Goal: Task Accomplishment & Management: Use online tool/utility

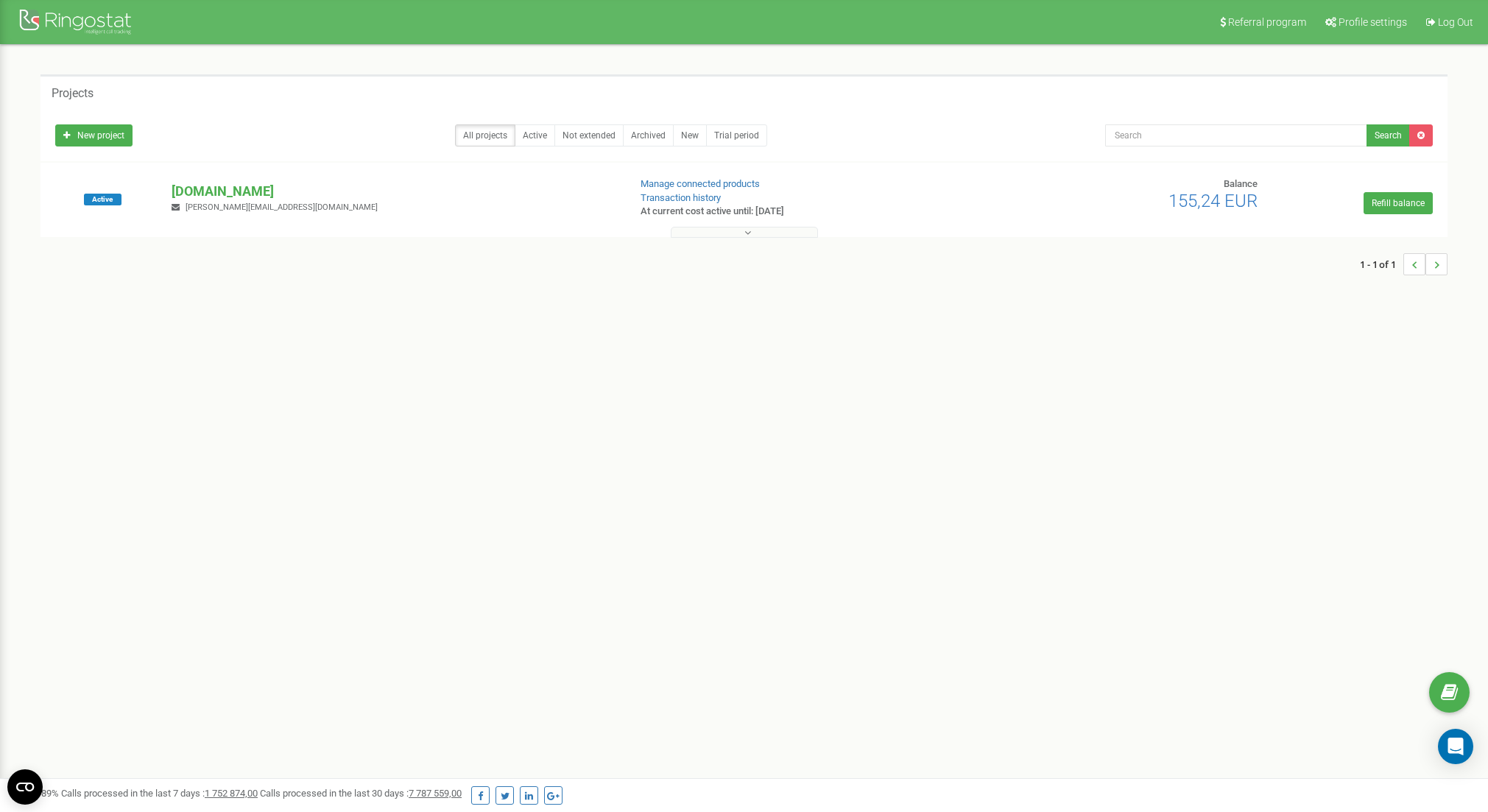
click at [728, 227] on button at bounding box center [744, 233] width 147 height 11
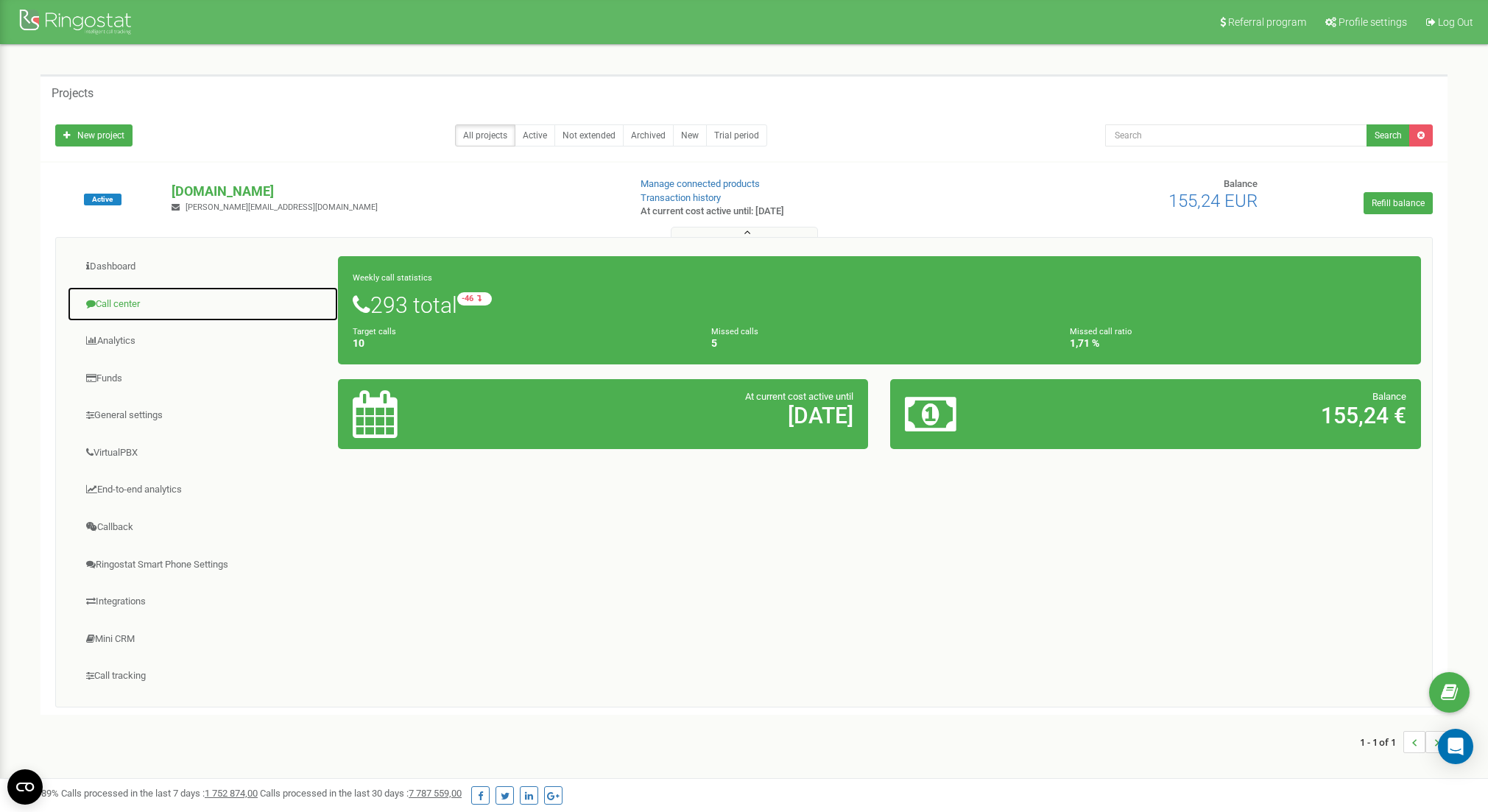
click at [129, 297] on link "Call center" at bounding box center [203, 304] width 272 height 36
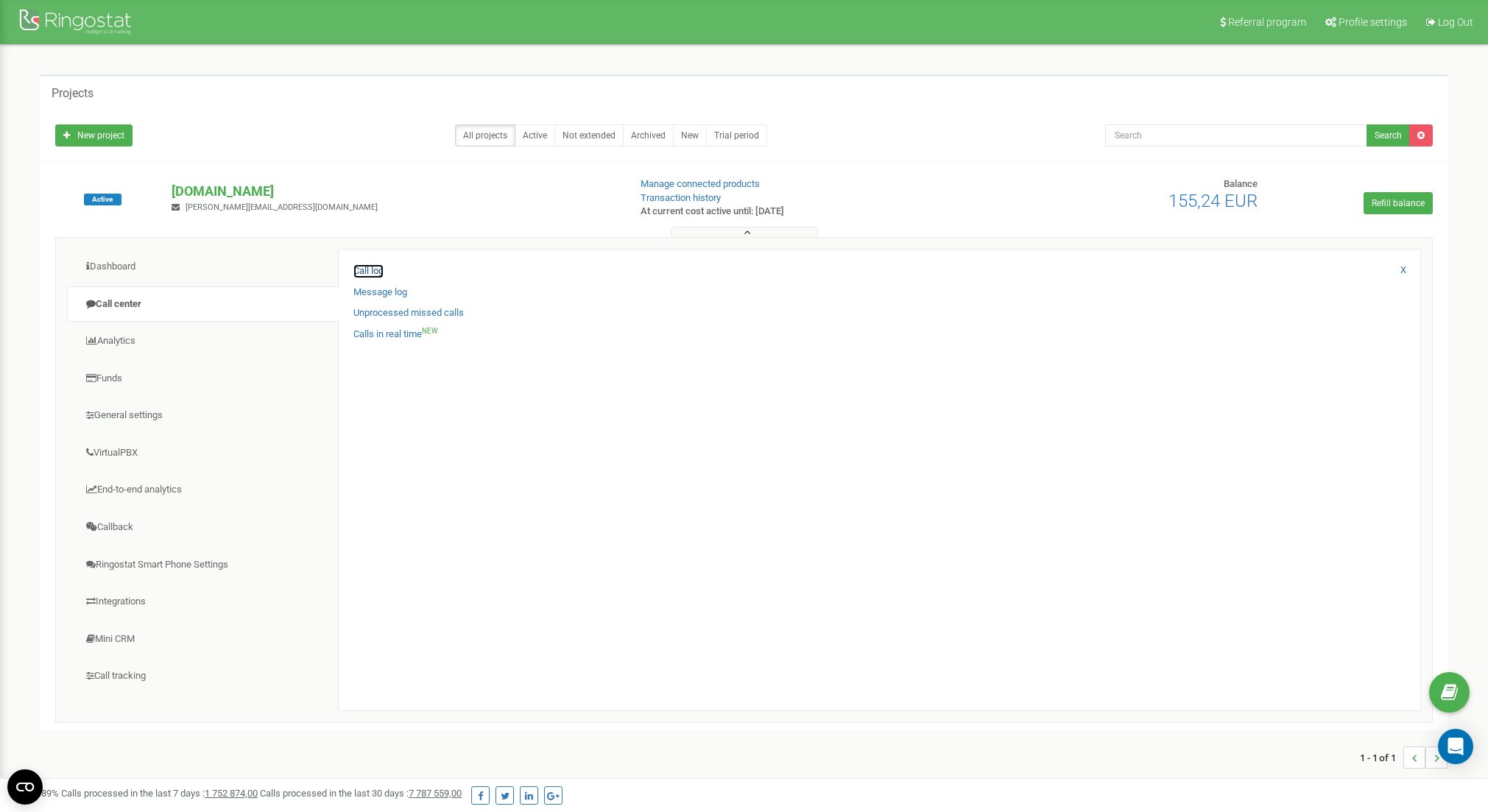
click at [377, 269] on link "Call log" at bounding box center [369, 271] width 31 height 14
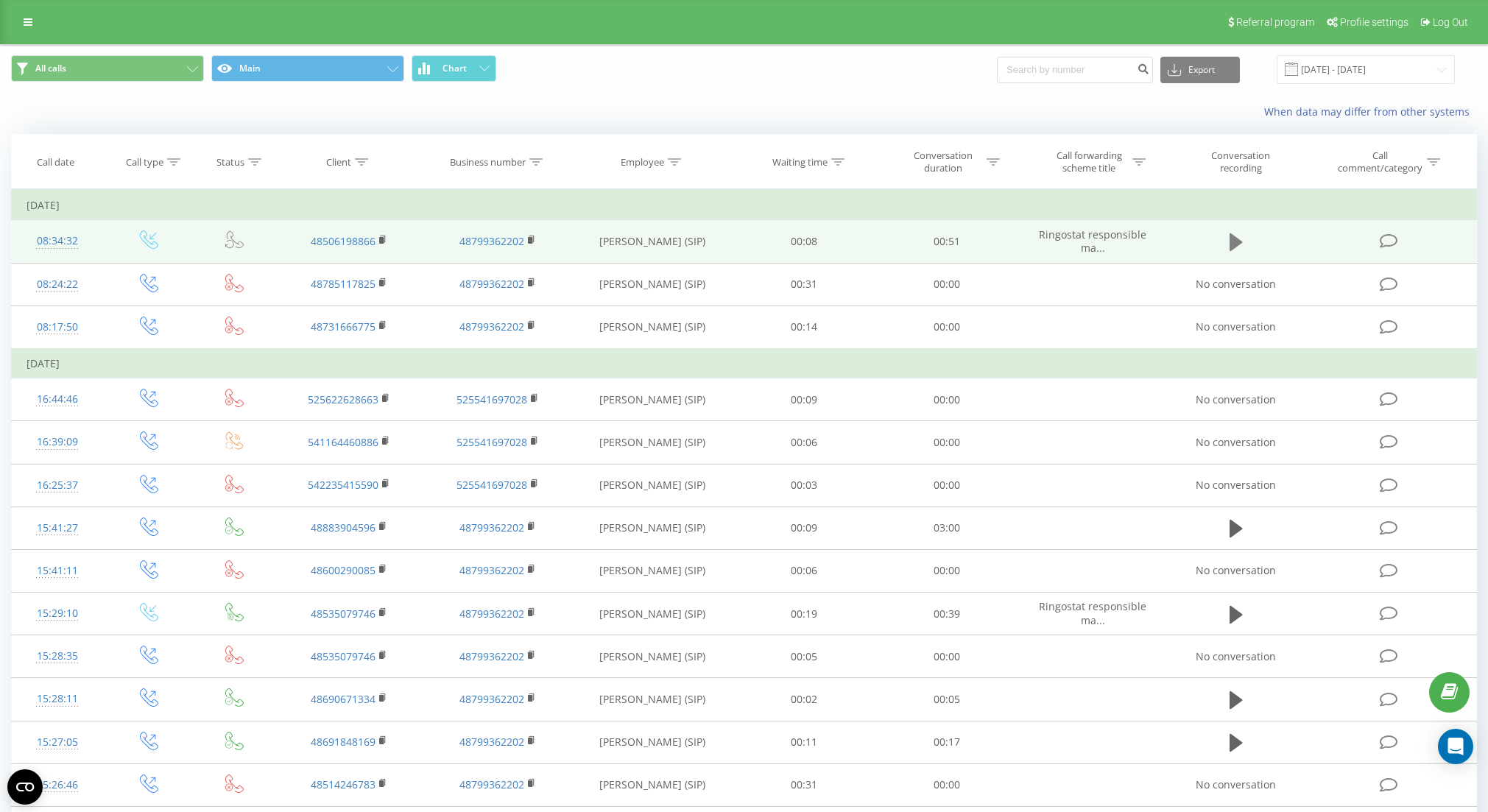
click at [1238, 240] on icon at bounding box center [1236, 242] width 13 height 17
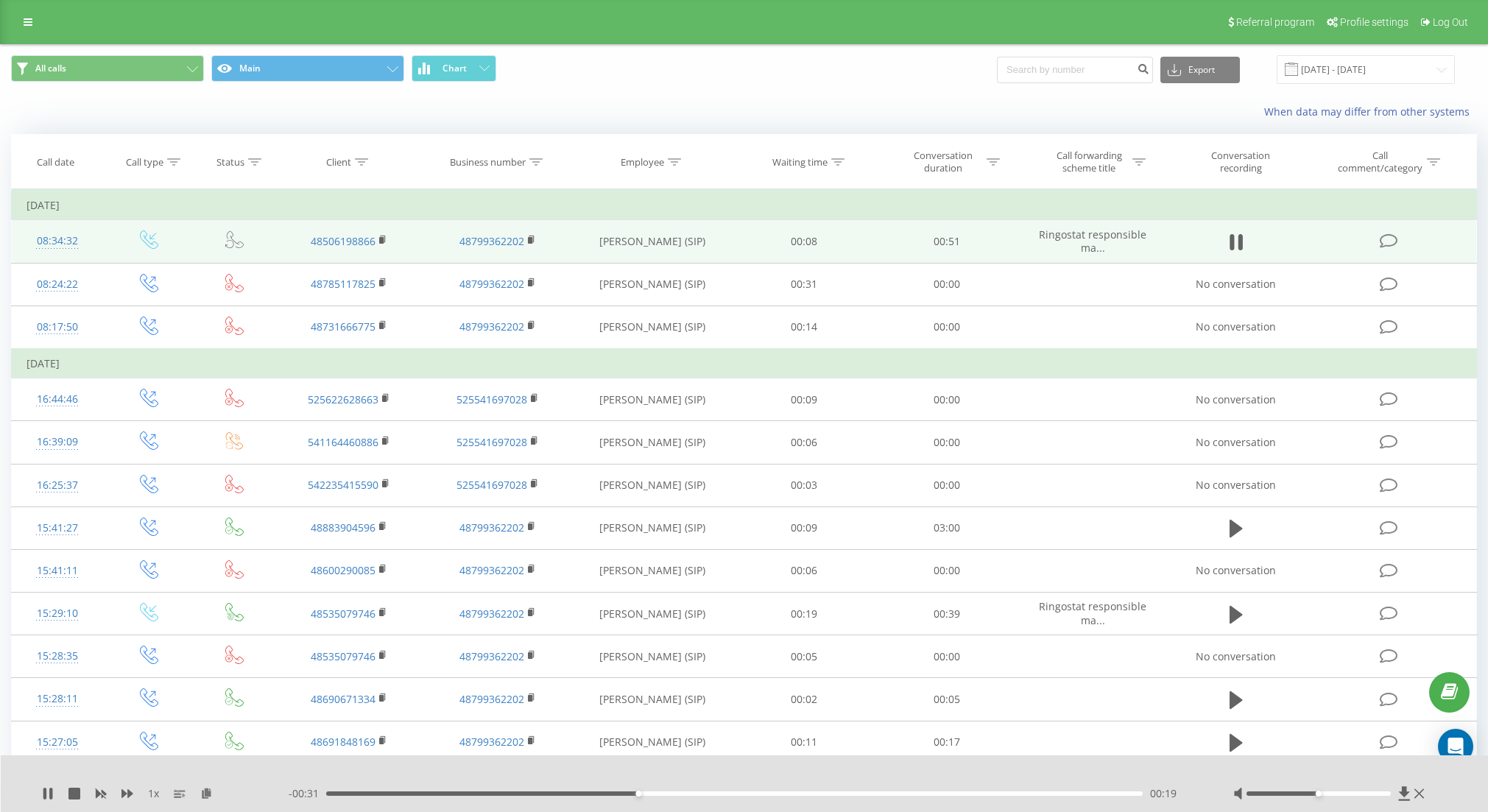
click at [645, 129] on div "When data may differ from other systems" at bounding box center [744, 111] width 1486 height 35
click at [511, 125] on div "When data may differ from other systems" at bounding box center [744, 111] width 1486 height 35
